Goal: Task Accomplishment & Management: Use online tool/utility

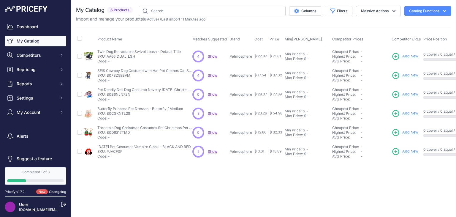
click at [28, 41] on link "My Catalog" at bounding box center [35, 41] width 61 height 11
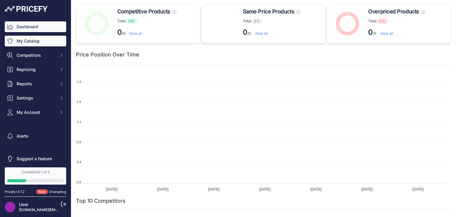
click at [45, 36] on link "My Catalog" at bounding box center [35, 41] width 61 height 11
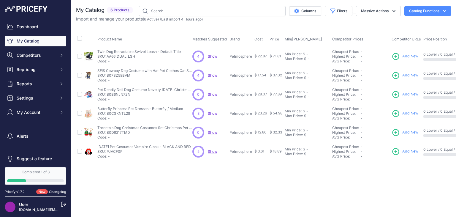
click at [439, 6] on button "Catalog Functions" at bounding box center [427, 10] width 47 height 9
click at [402, 47] on link "Update Catalog" at bounding box center [417, 44] width 66 height 11
